Goal: Information Seeking & Learning: Learn about a topic

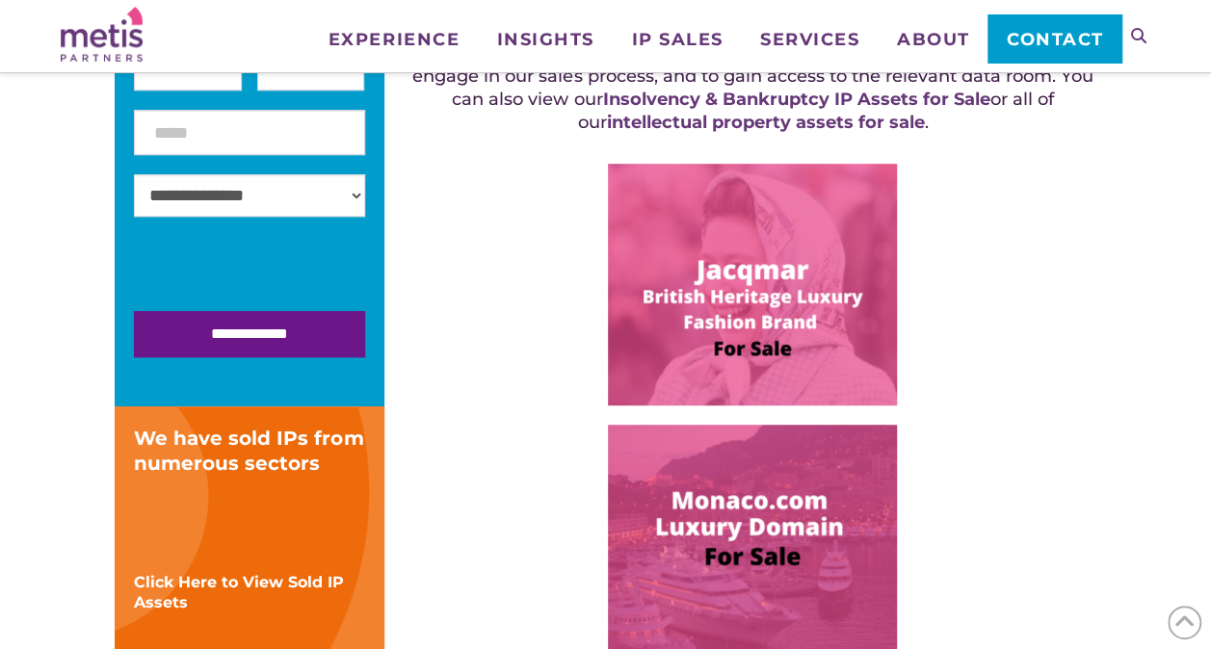
scroll to position [474, 0]
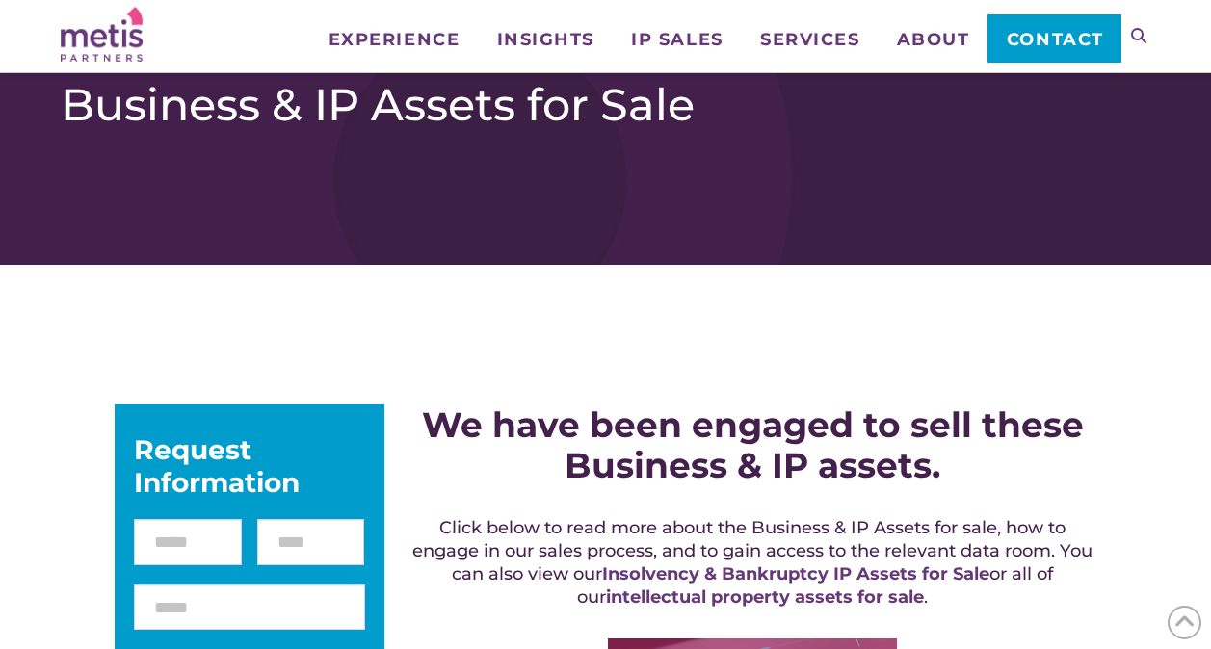
scroll to position [455, 0]
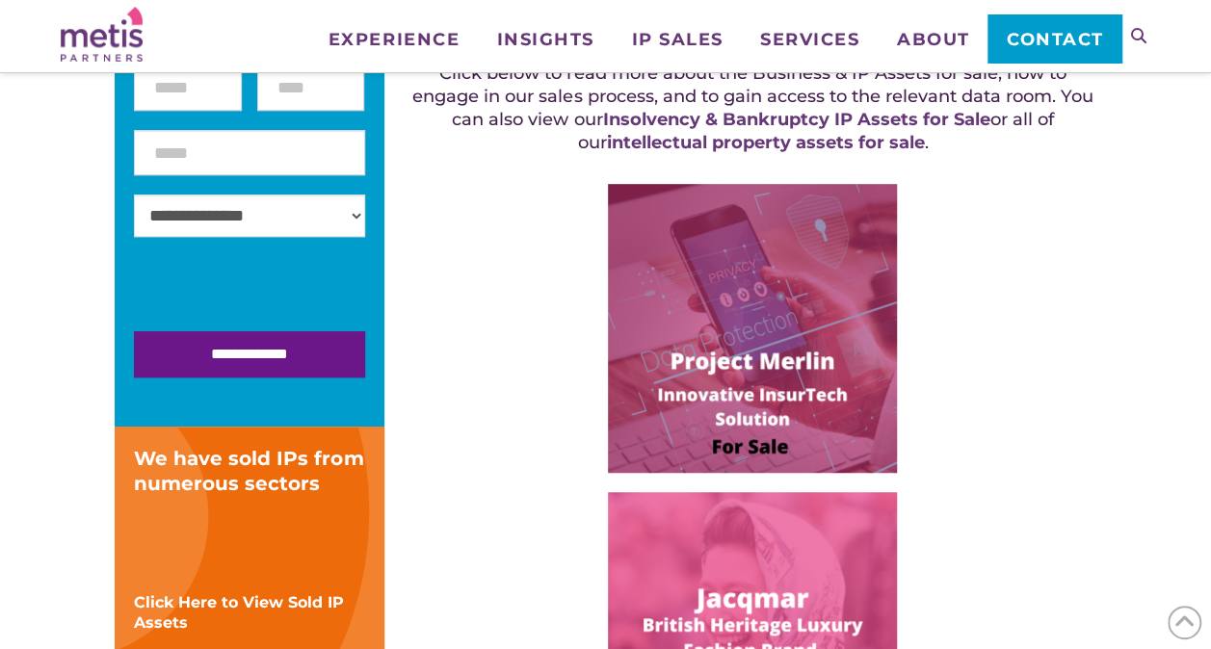
drag, startPoint x: 0, startPoint y: 0, endPoint x: 679, endPoint y: 313, distance: 748.0
click at [679, 313] on img at bounding box center [752, 328] width 289 height 289
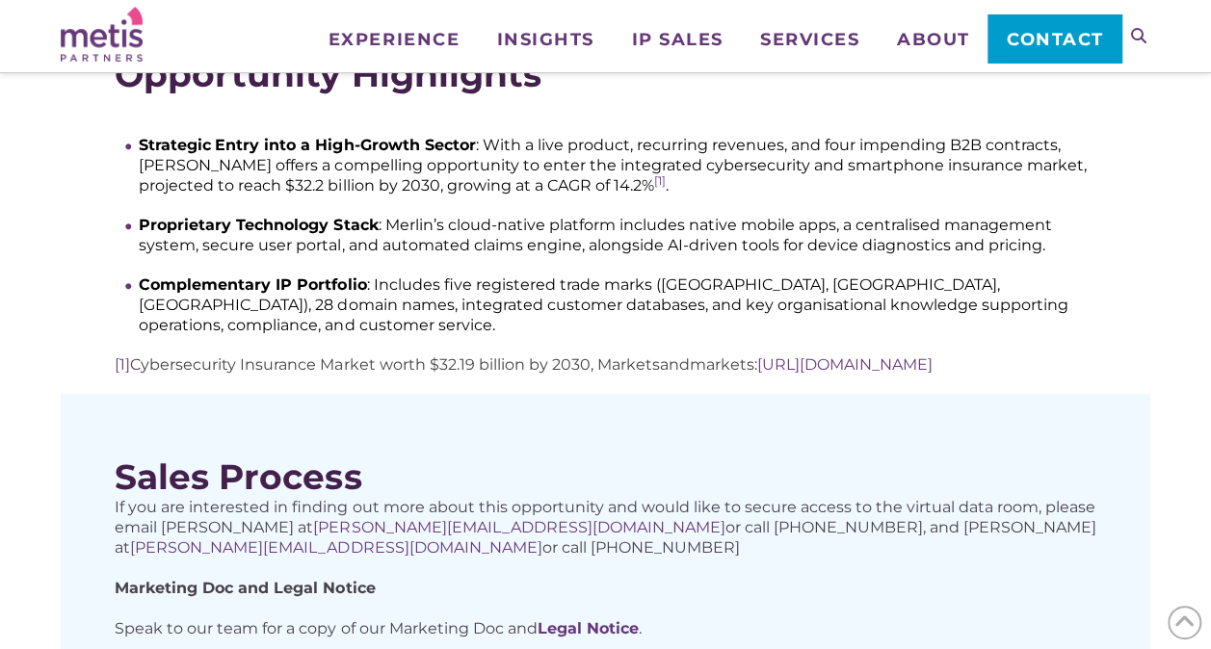
scroll to position [1155, 0]
